Goal: Find specific page/section

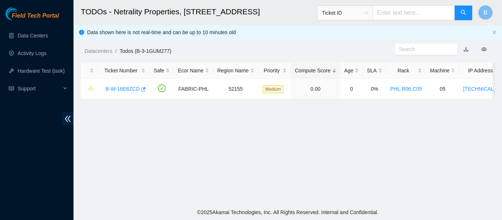
drag, startPoint x: 0, startPoint y: 0, endPoint x: 134, endPoint y: 46, distance: 141.7
drag, startPoint x: 134, startPoint y: 46, endPoint x: 405, endPoint y: 142, distance: 287.1
click at [405, 142] on main "TODOs - Netrality Properties, [STREET_ADDRESS] Ticket ID B Data shown here is n…" at bounding box center [288, 102] width 429 height 205
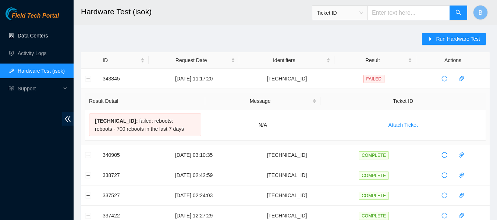
click at [48, 33] on link "Data Centers" at bounding box center [33, 36] width 30 height 6
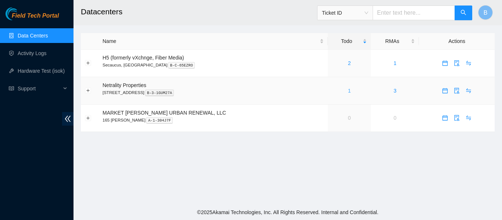
click at [348, 88] on link "1" at bounding box center [349, 91] width 3 height 6
